Goal: Find specific page/section: Find specific page/section

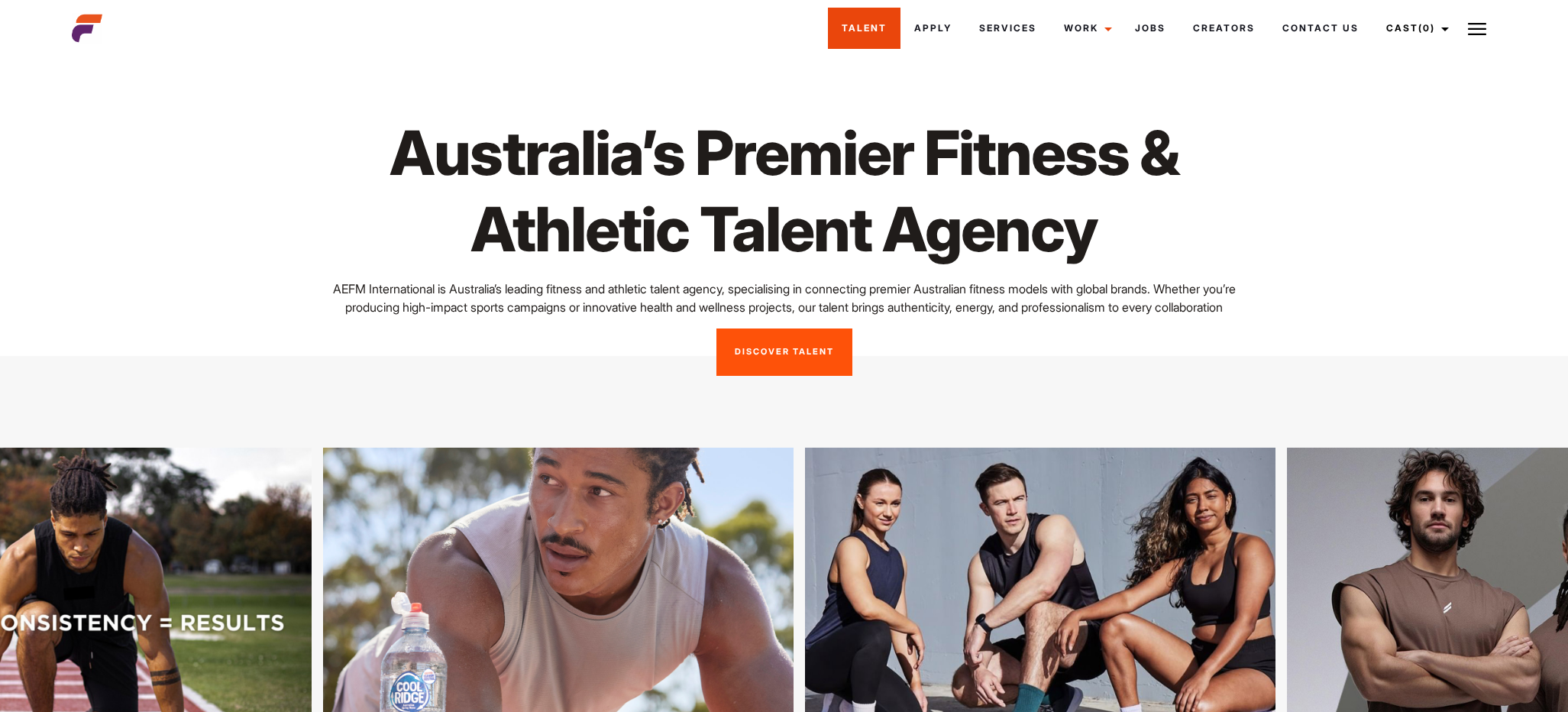
click at [862, 38] on link "Talent" at bounding box center [864, 28] width 73 height 41
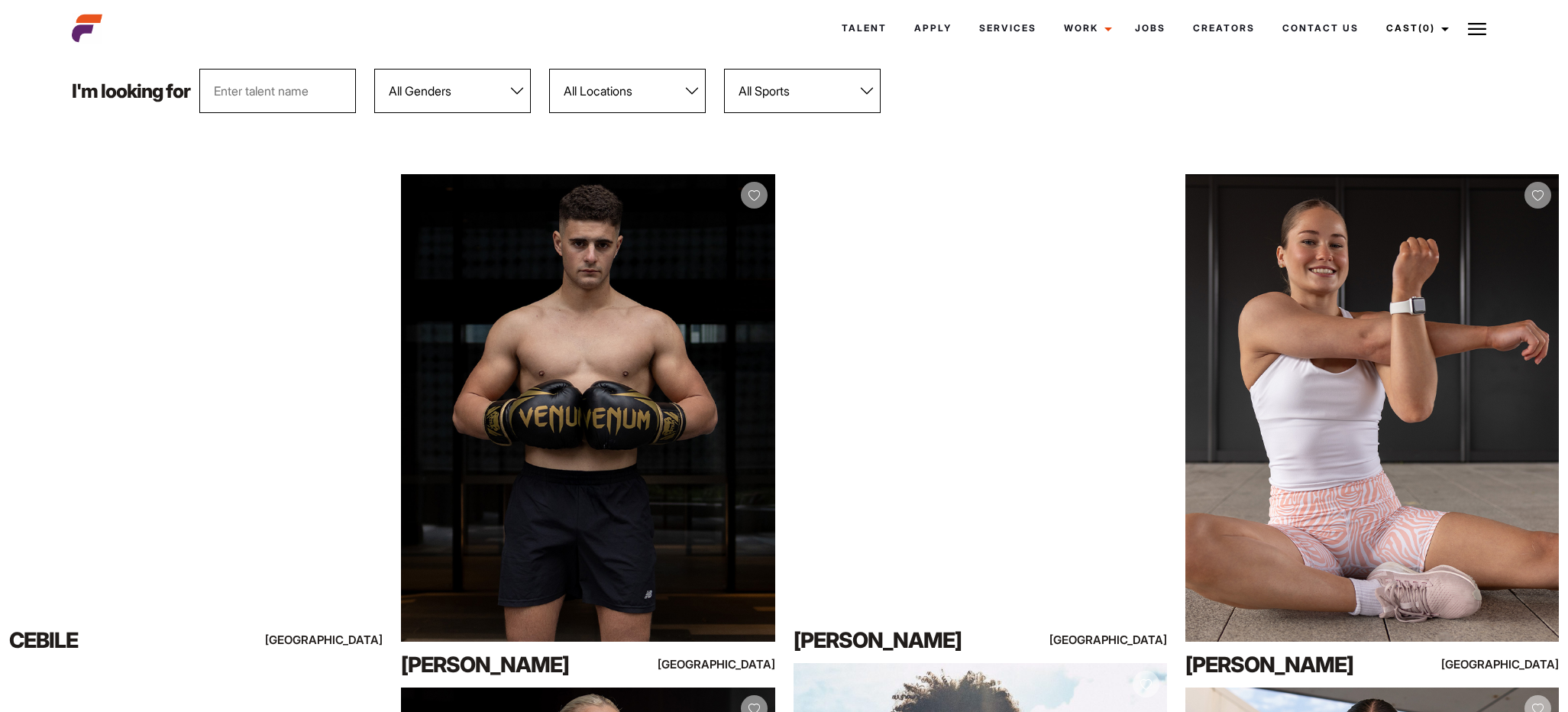
scroll to position [192, 0]
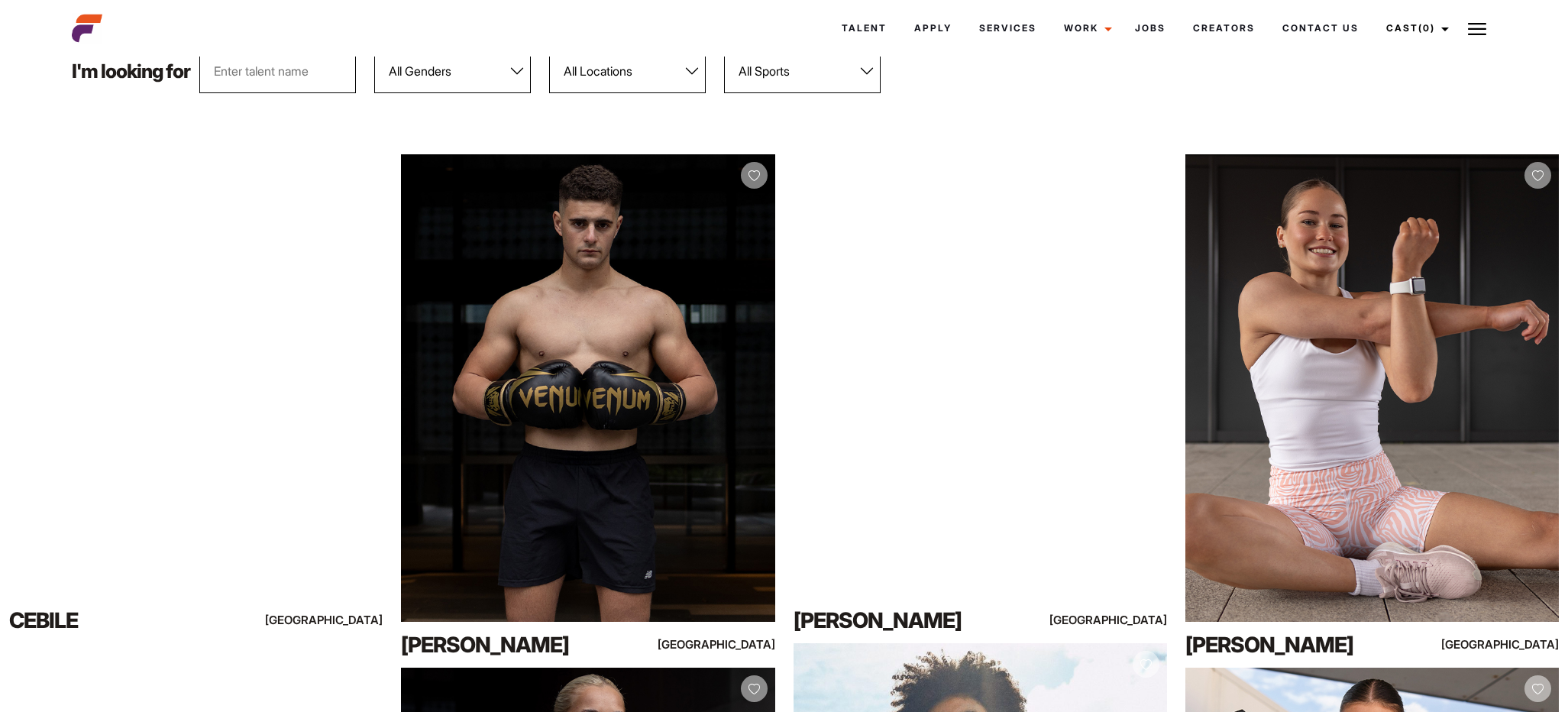
click at [617, 84] on select "All Locations [GEOGRAPHIC_DATA] [GEOGRAPHIC_DATA] [GEOGRAPHIC_DATA] [GEOGRAPHIC…" at bounding box center [627, 71] width 157 height 45
select select "118"
click at [550, 49] on select "All Locations [GEOGRAPHIC_DATA] [GEOGRAPHIC_DATA] [GEOGRAPHIC_DATA] [GEOGRAPHIC…" at bounding box center [627, 71] width 157 height 45
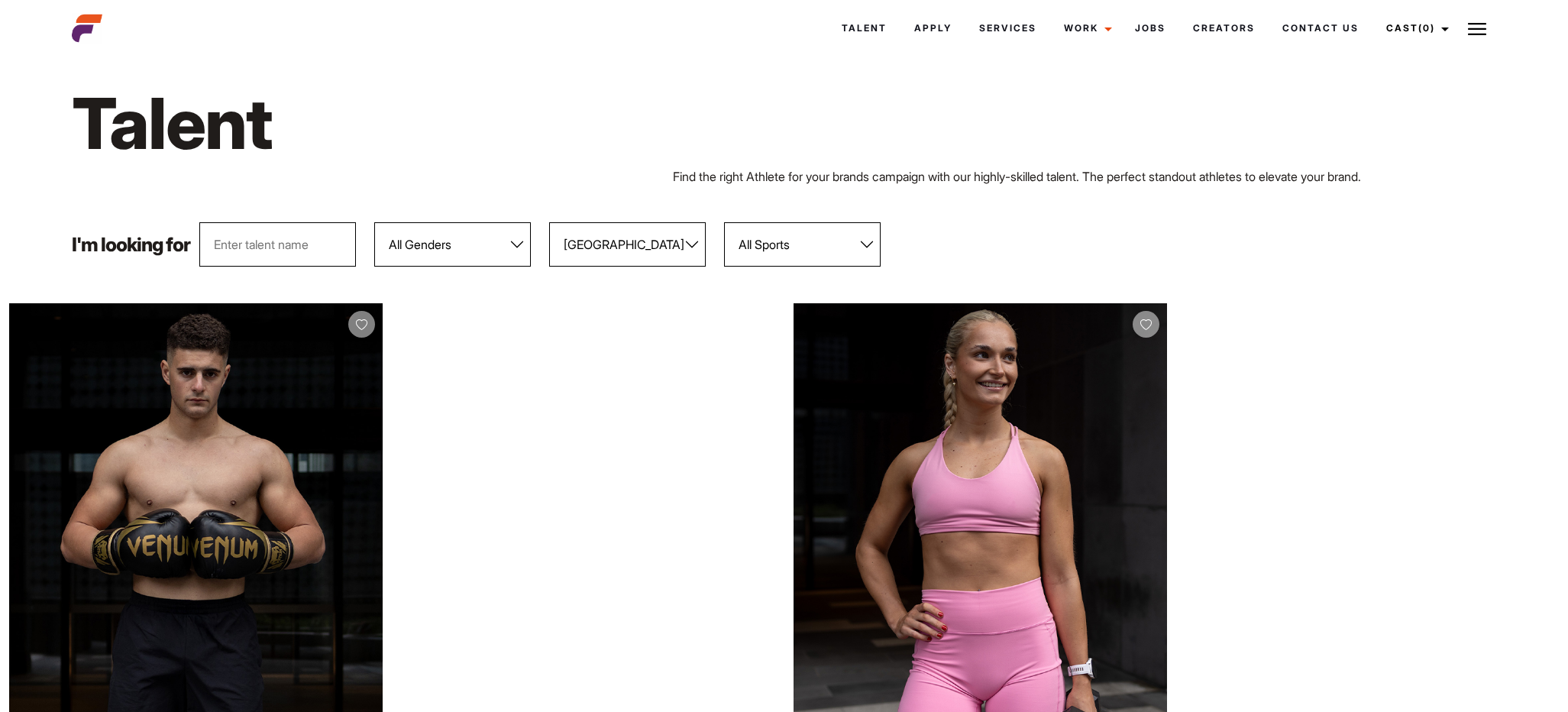
scroll to position [0, 0]
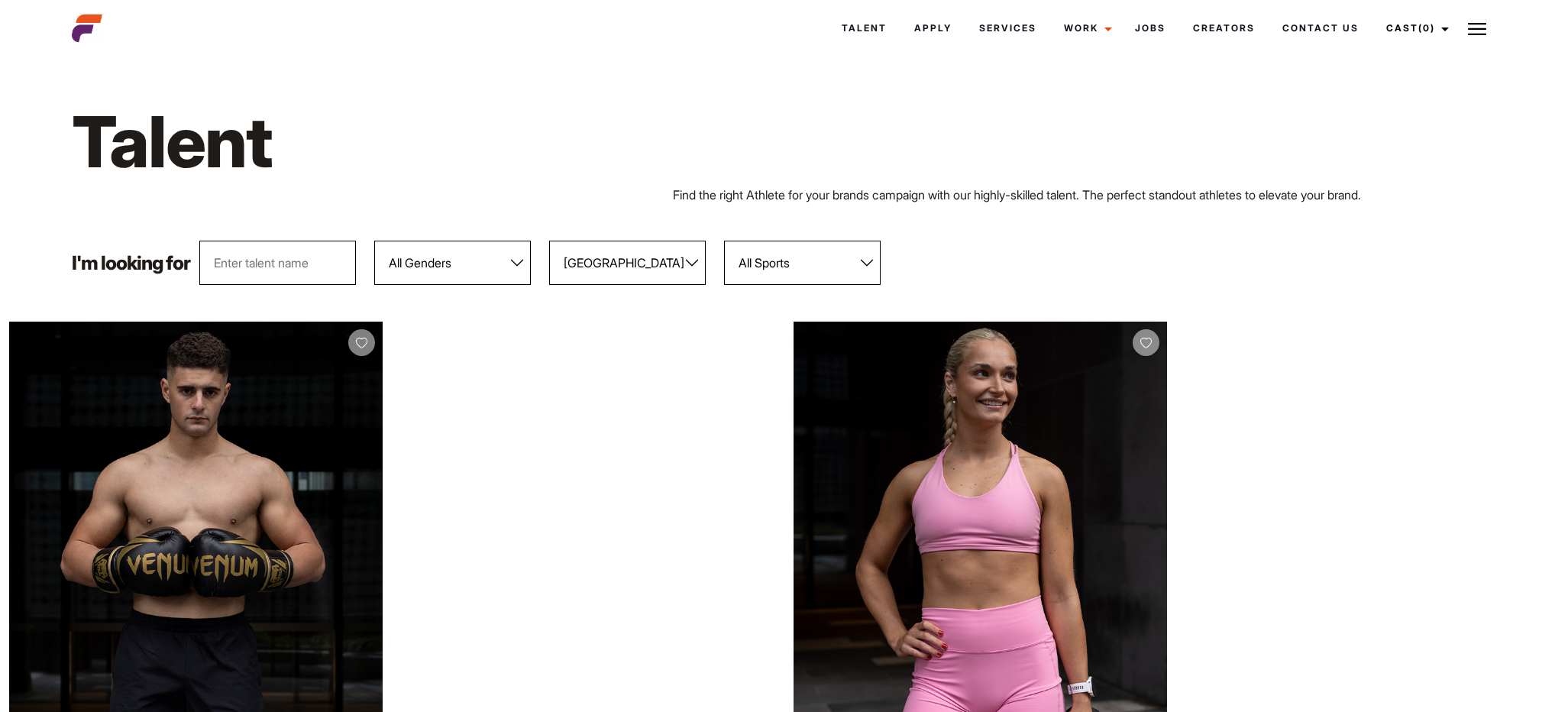
click at [431, 250] on select "All Genders [DEMOGRAPHIC_DATA] [DEMOGRAPHIC_DATA]" at bounding box center [453, 263] width 157 height 45
select select "104"
click at [375, 240] on select "All Genders [DEMOGRAPHIC_DATA] [DEMOGRAPHIC_DATA]" at bounding box center [453, 263] width 157 height 45
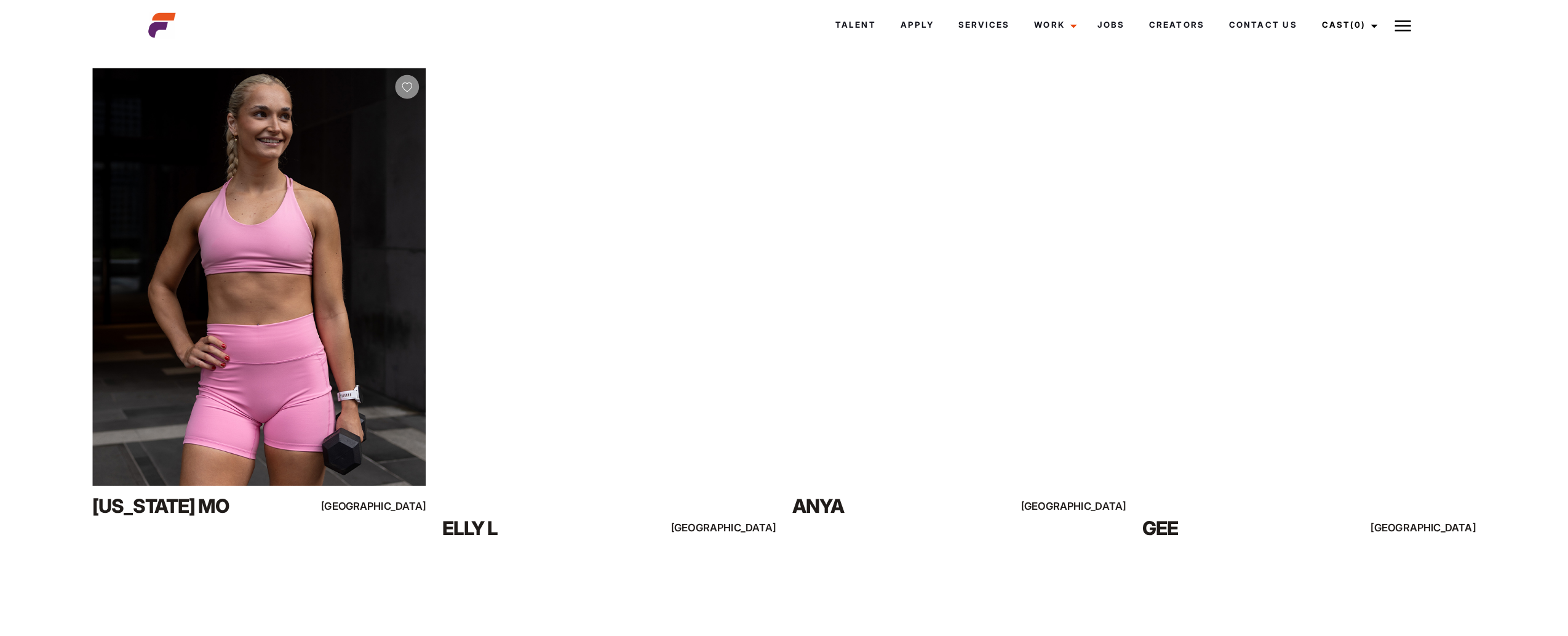
scroll to position [199, 0]
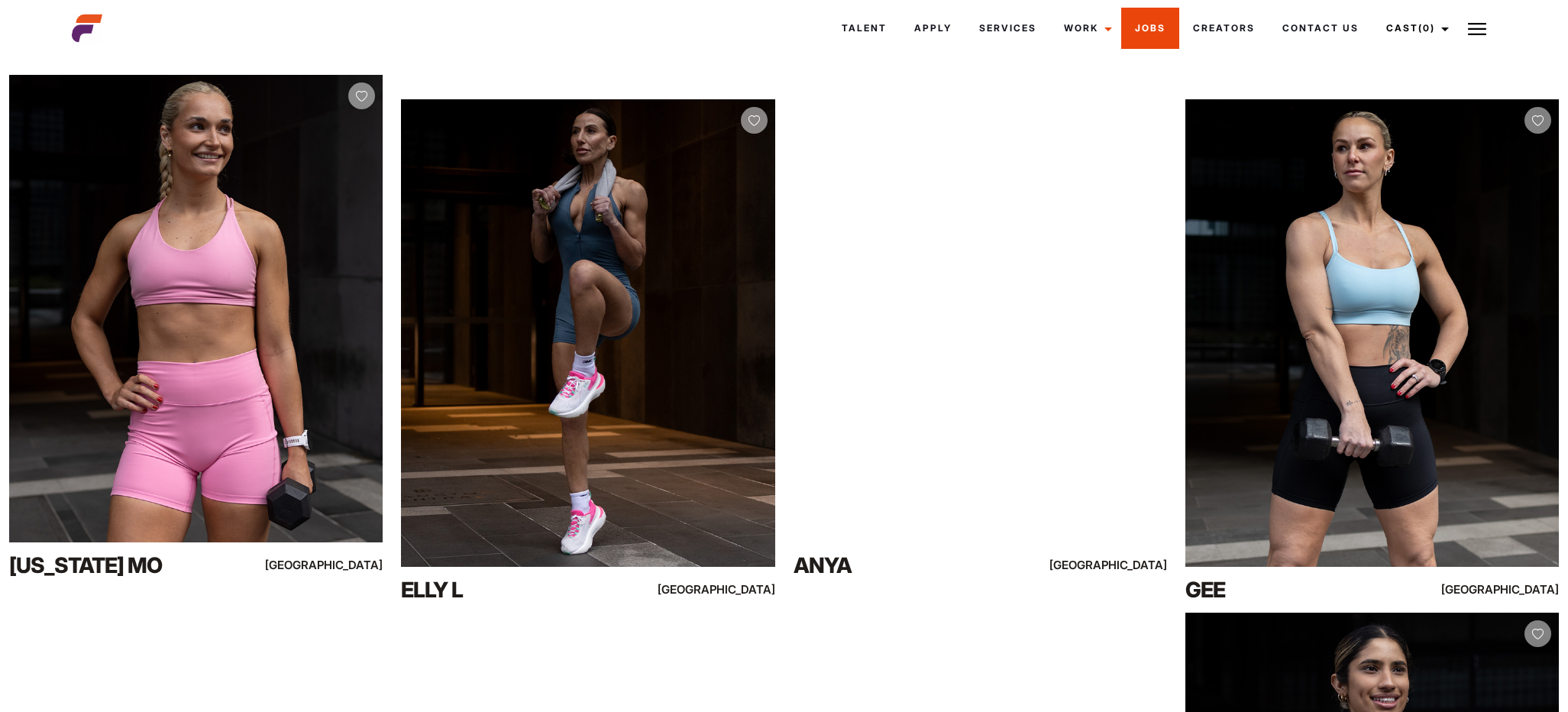
drag, startPoint x: 547, startPoint y: 276, endPoint x: 1135, endPoint y: 24, distance: 639.7
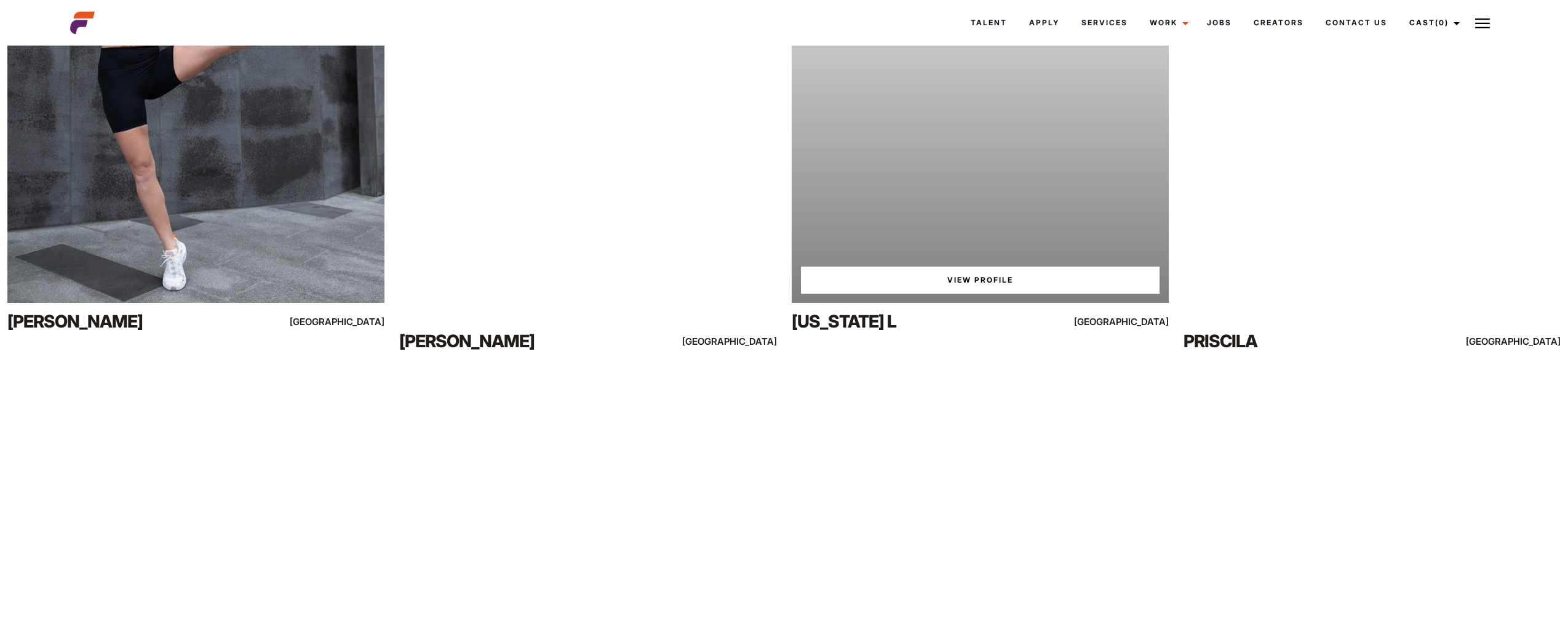
scroll to position [7551, 0]
